Goal: Understand process/instructions: Learn how to perform a task or action

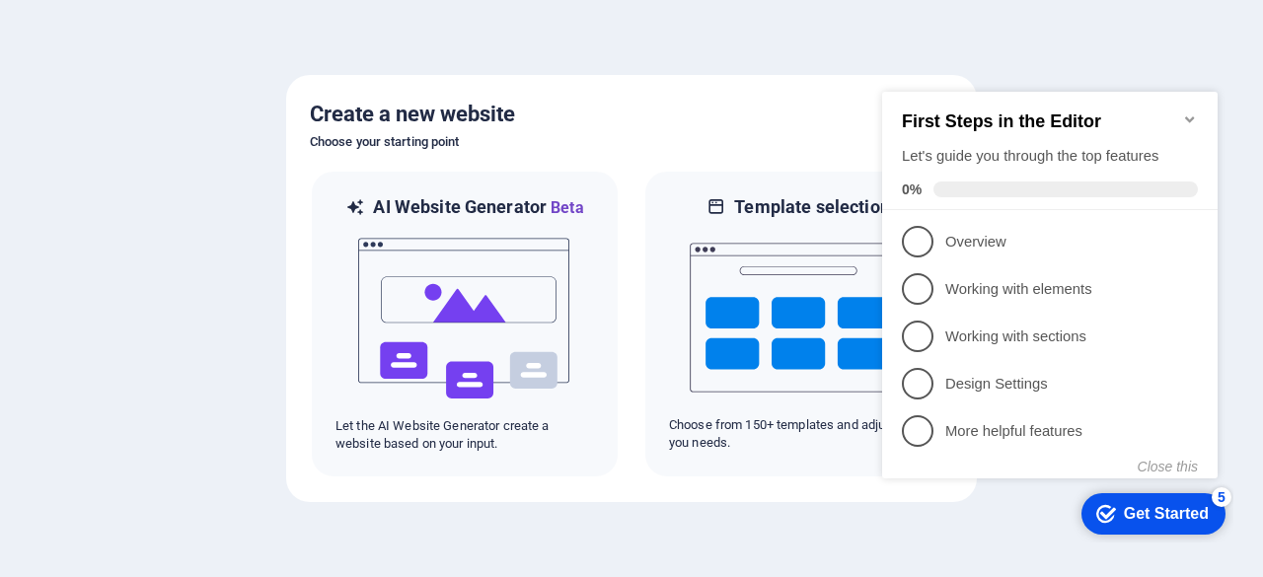
click at [1181, 112] on h2 "First Steps in the Editor" at bounding box center [1050, 122] width 296 height 21
click at [1192, 118] on icon "Minimize checklist" at bounding box center [1190, 120] width 16 height 16
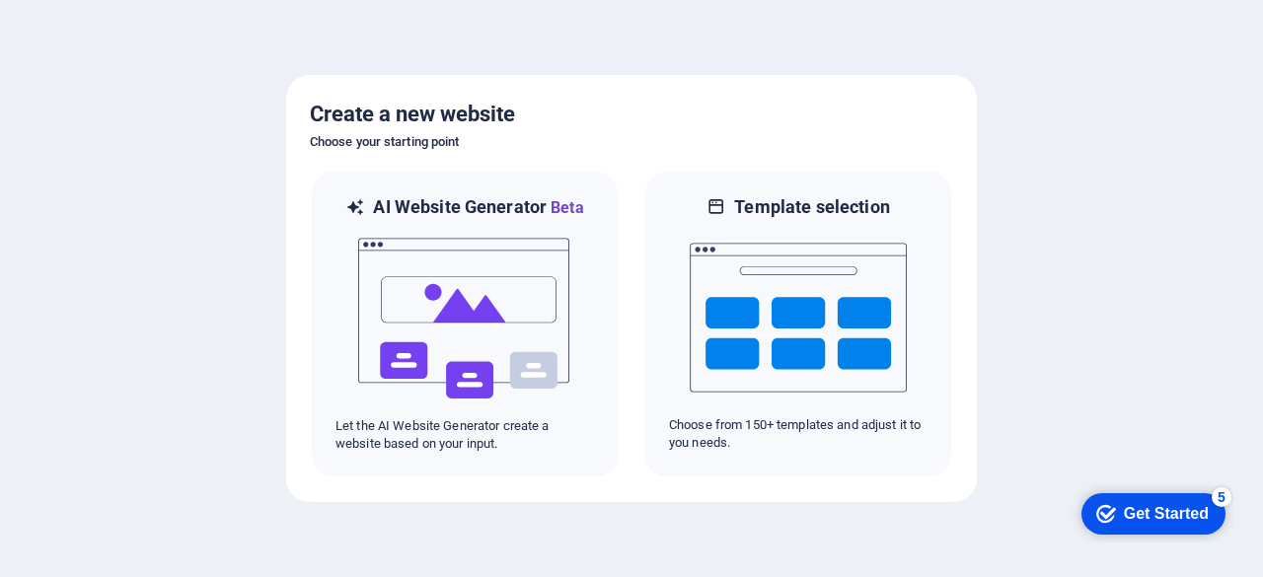
click at [1155, 518] on div "Get Started" at bounding box center [1166, 514] width 85 height 18
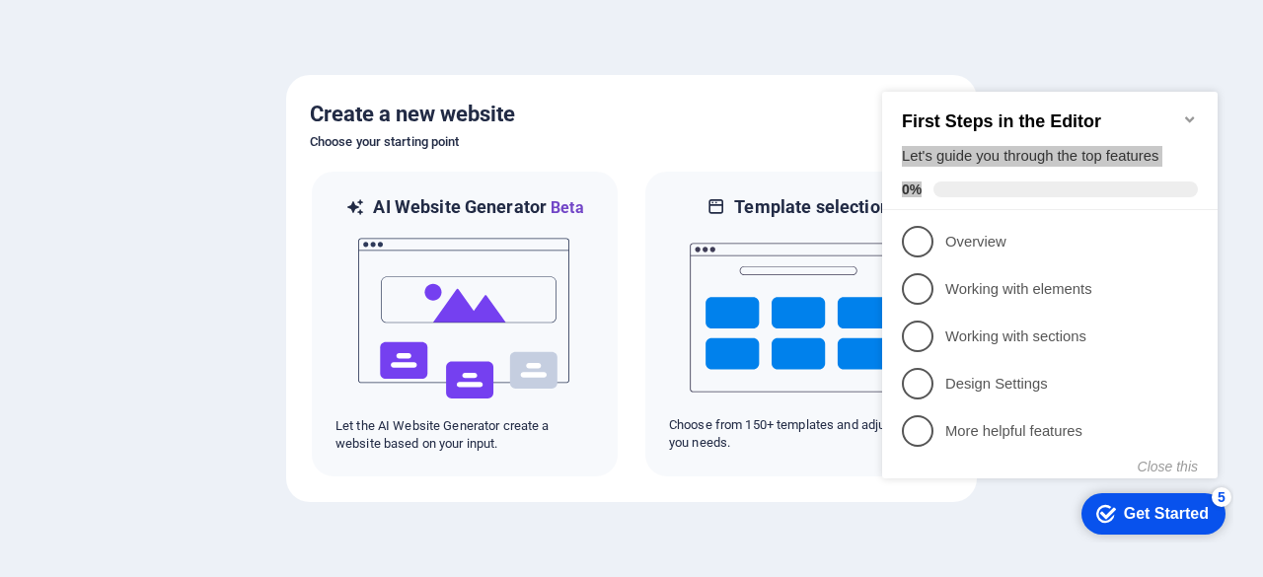
drag, startPoint x: 1174, startPoint y: 115, endPoint x: 1190, endPoint y: 112, distance: 16.3
click at [1190, 112] on div "First Steps in the Editor Let's guide you through the top features 0%" at bounding box center [1050, 151] width 336 height 118
click at [1190, 116] on icon "Minimize checklist" at bounding box center [1189, 119] width 9 height 6
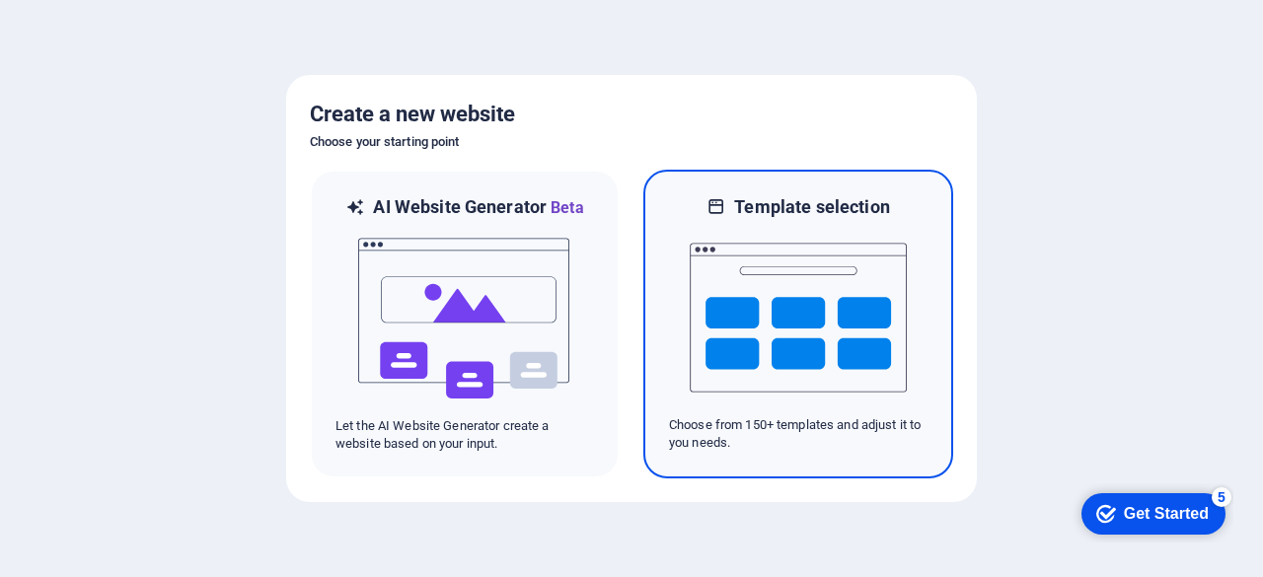
click at [708, 224] on img at bounding box center [798, 317] width 217 height 197
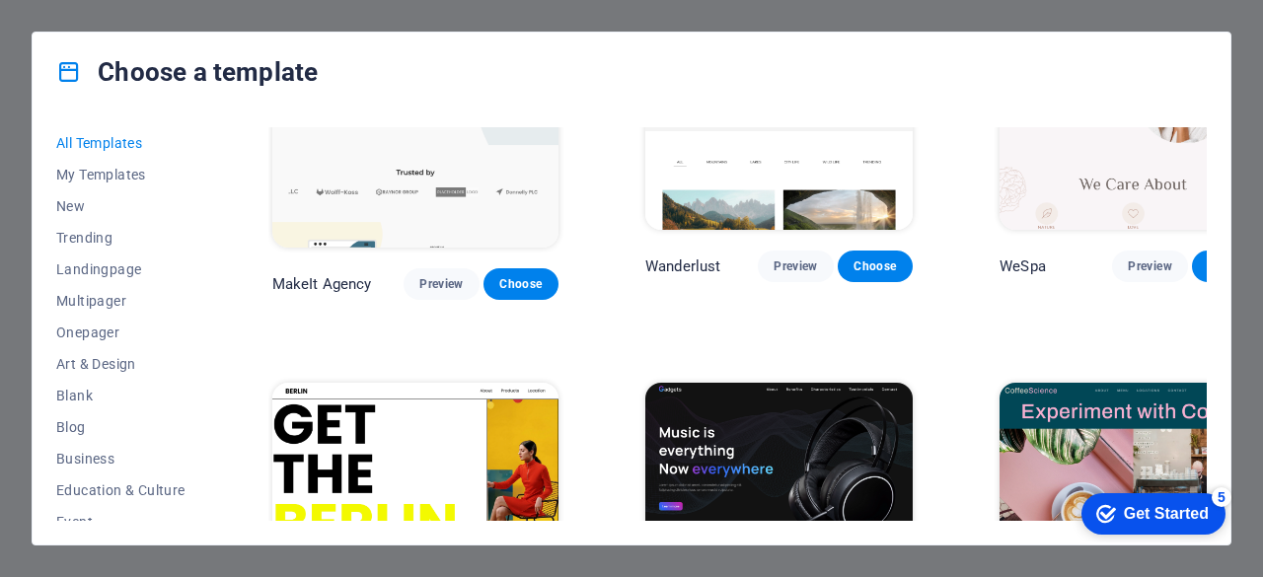
scroll to position [4180, 0]
